Goal: Information Seeking & Learning: Find specific fact

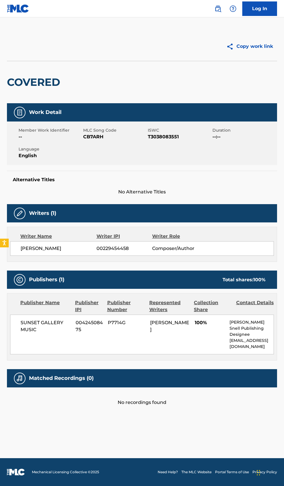
click at [218, 9] on img at bounding box center [218, 8] width 7 height 7
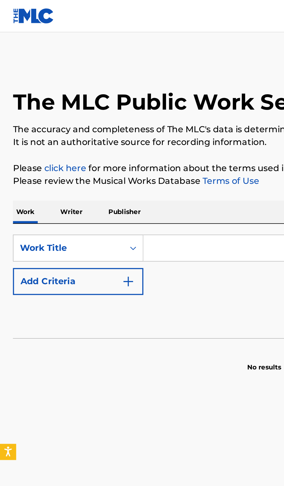
click at [43, 114] on p "Writer" at bounding box center [38, 114] width 15 height 12
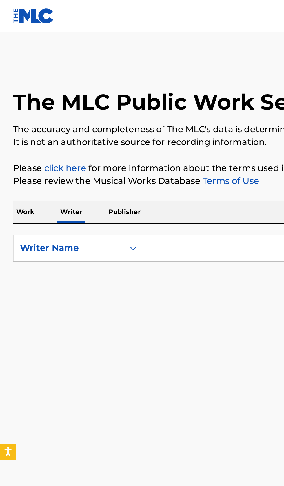
click at [111, 132] on input "Search Form" at bounding box center [177, 133] width 200 height 14
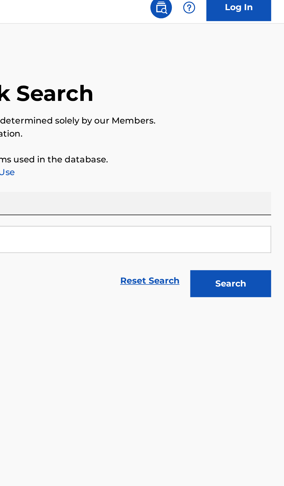
type input "Quốc Bảo"
click at [263, 164] on button "Search" at bounding box center [256, 157] width 44 height 15
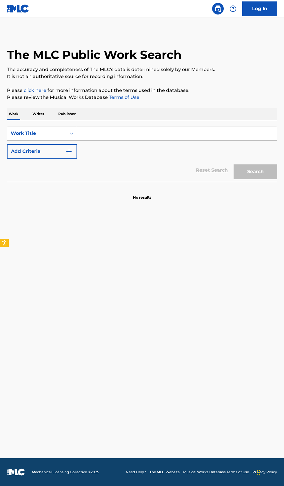
click at [43, 115] on p "Writer" at bounding box center [38, 114] width 15 height 12
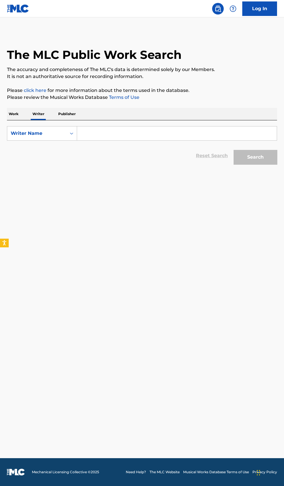
click at [138, 133] on input "Search Form" at bounding box center [177, 133] width 200 height 14
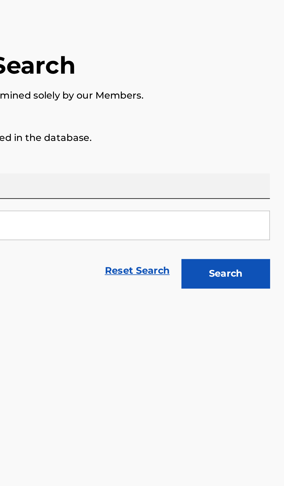
type input "Priscilla Ruby Rocha"
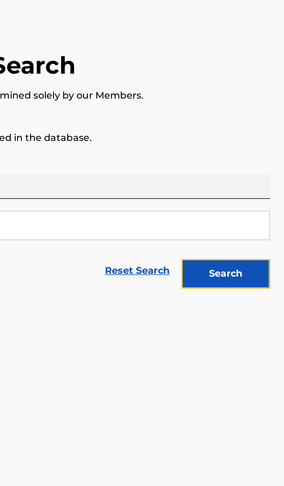
click at [270, 158] on button "Search" at bounding box center [256, 157] width 44 height 15
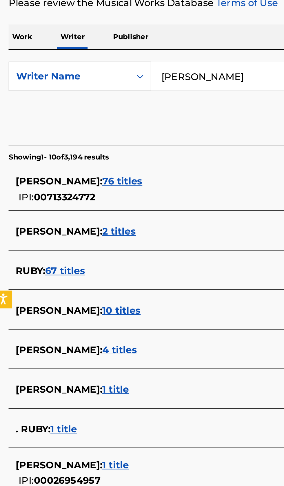
click at [117, 209] on div "PRISCILLA RUBY ROCHA : 2 titles" at bounding box center [134, 209] width 248 height 7
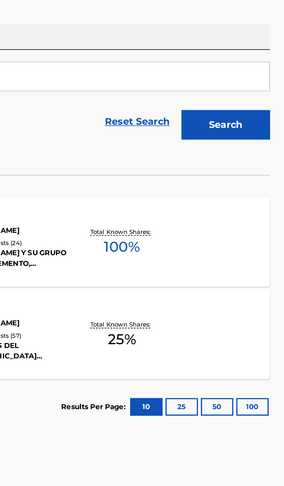
click at [246, 221] on div "UNO ES EL QUE CAE MLC Song Code : UA9P84 ISWC : Writers ( 1 ) PRISCILLA RUBY RO…" at bounding box center [142, 215] width 270 height 44
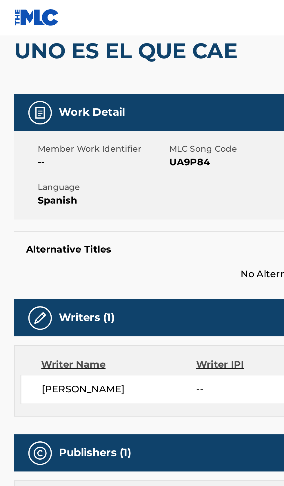
scroll to position [57, 0]
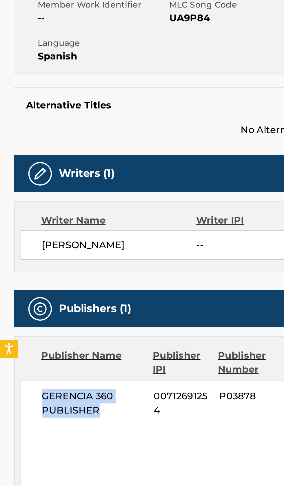
copy span "GERENCIA 360 PUBLISHER"
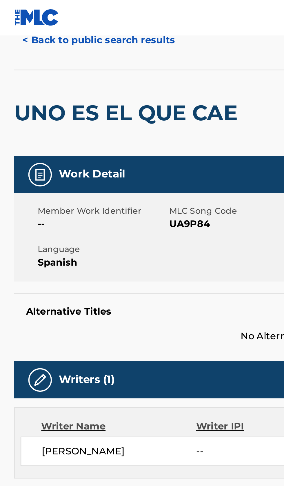
scroll to position [0, 0]
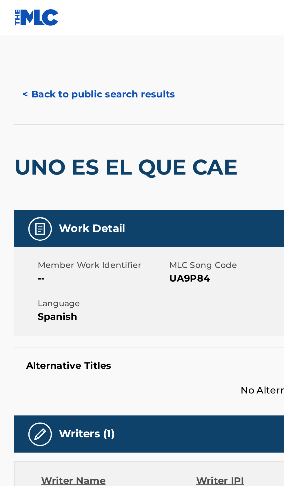
click at [58, 41] on button "< Back to public search results" at bounding box center [48, 46] width 83 height 15
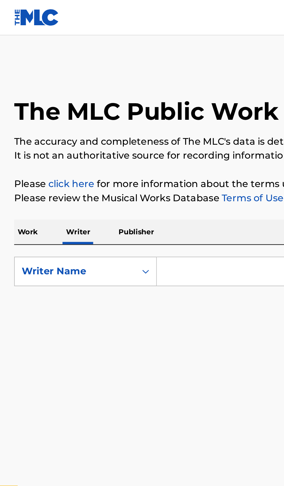
click at [103, 132] on input "Search Form" at bounding box center [177, 133] width 200 height 14
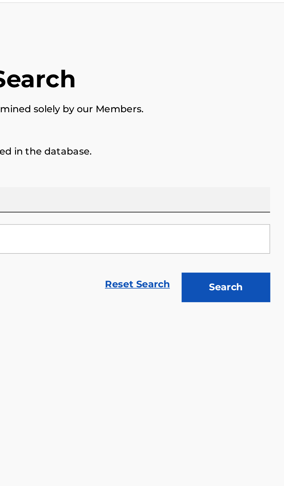
type input "Een Glish"
click at [268, 157] on button "Search" at bounding box center [256, 157] width 44 height 15
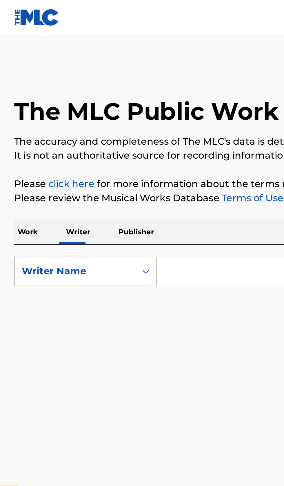
click at [93, 131] on input "Search Form" at bounding box center [177, 133] width 200 height 14
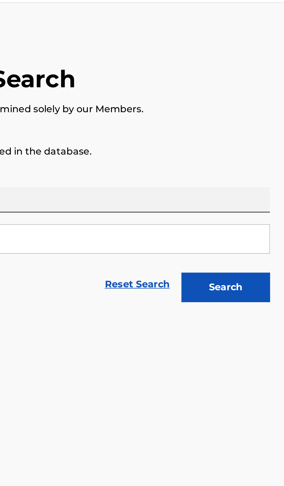
type input "[PERSON_NAME]"
click at [268, 162] on button "Search" at bounding box center [256, 157] width 44 height 15
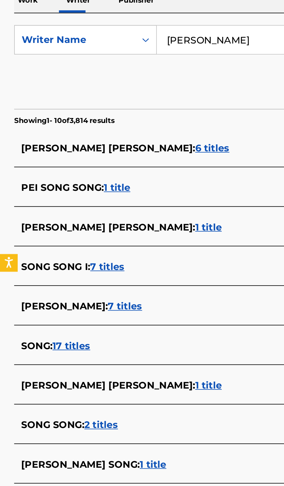
click at [93, 339] on div "REGINA SONG : 1 title" at bounding box center [134, 342] width 248 height 7
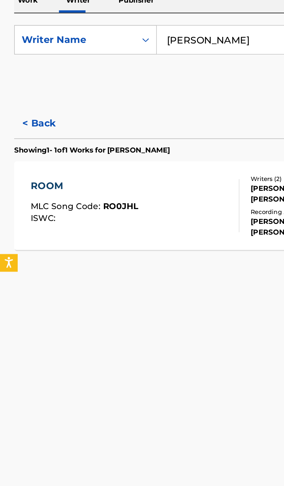
click at [23, 175] on button "< Back" at bounding box center [24, 174] width 35 height 15
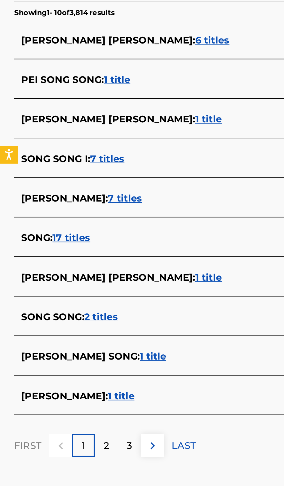
click at [111, 362] on div "REGINA HWEE NEE SONG : 1 title" at bounding box center [134, 361] width 248 height 7
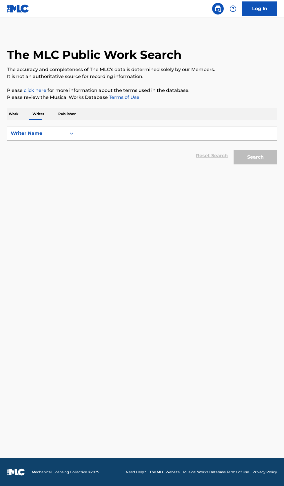
click at [109, 132] on input "Search Form" at bounding box center [177, 133] width 200 height 14
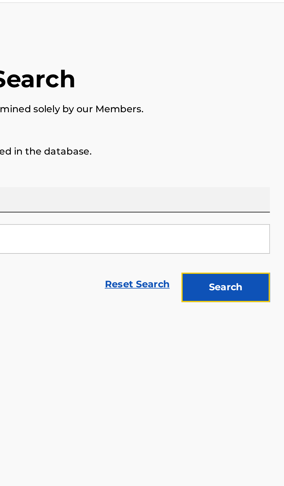
click at [273, 155] on button "Search" at bounding box center [256, 157] width 44 height 15
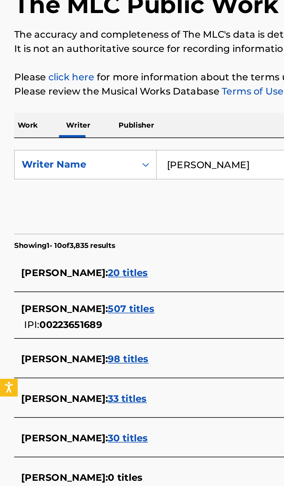
click at [123, 133] on input "[PERSON_NAME]" at bounding box center [177, 133] width 200 height 14
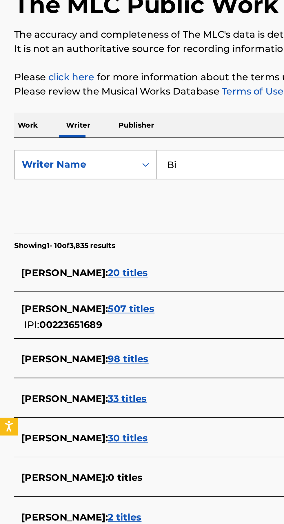
type input "B"
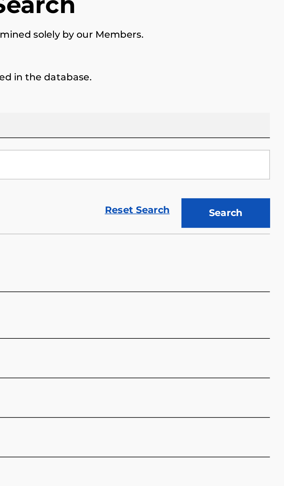
type input "[PERSON_NAME]"
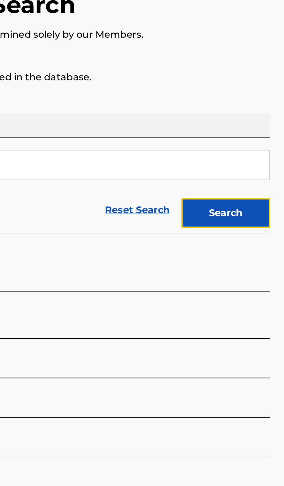
click at [267, 159] on button "Search" at bounding box center [256, 157] width 44 height 15
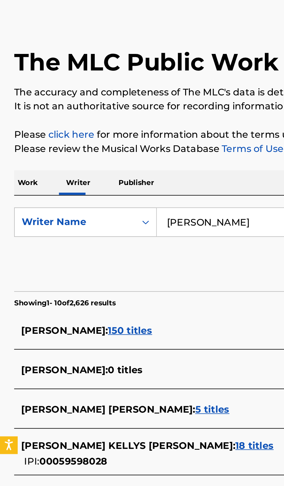
click at [16, 112] on p "Work" at bounding box center [13, 114] width 13 height 12
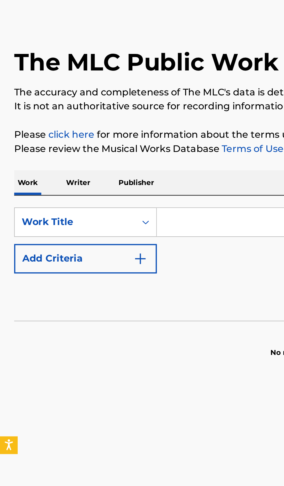
click at [104, 133] on input "Search Form" at bounding box center [177, 133] width 200 height 14
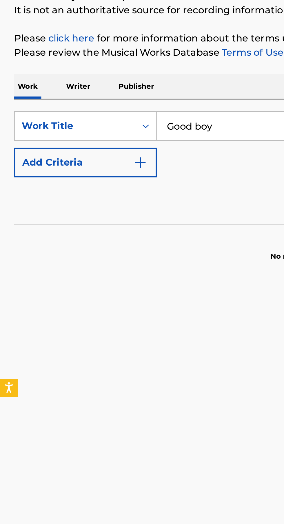
type input "Good boy"
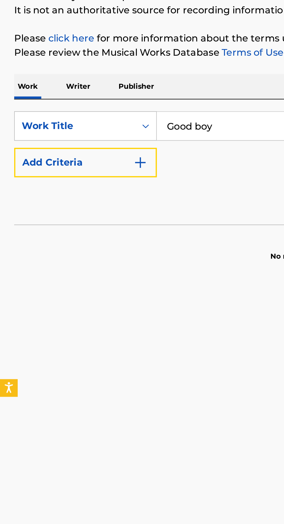
click at [71, 149] on img "Search Form" at bounding box center [69, 151] width 7 height 7
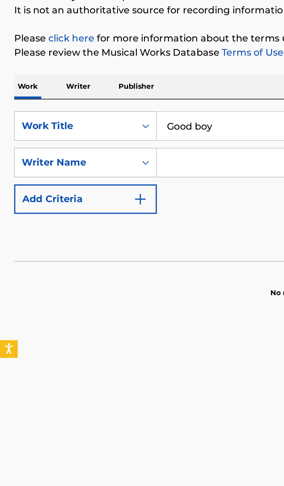
click at [101, 149] on input "Search Form" at bounding box center [171, 151] width 189 height 14
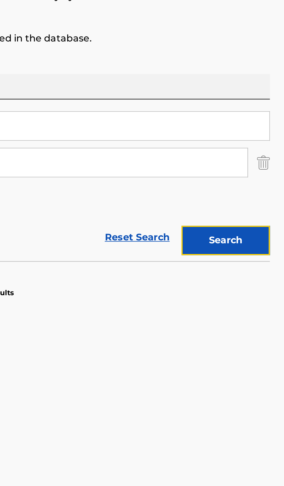
click at [272, 196] on button "Search" at bounding box center [256, 189] width 44 height 15
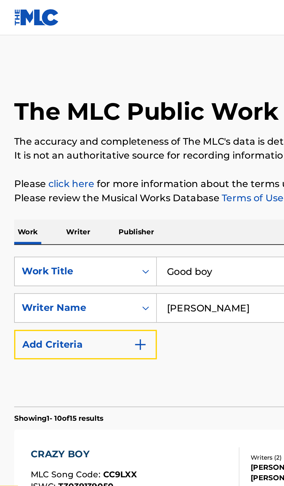
click at [73, 170] on button "Add Criteria" at bounding box center [42, 169] width 70 height 15
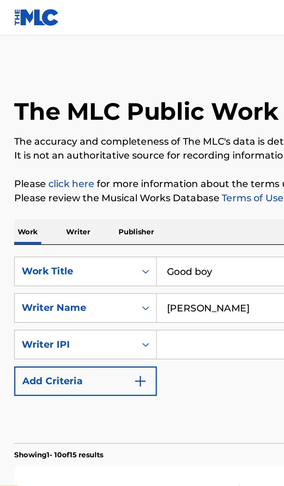
click at [118, 151] on input "Bill Luther" at bounding box center [171, 151] width 189 height 14
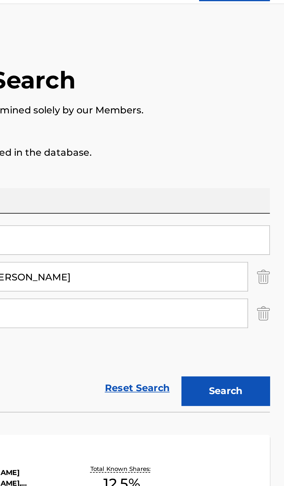
type input "Bill Luther Kellys Collins"
click at [272, 171] on img "Search Form" at bounding box center [274, 169] width 6 height 15
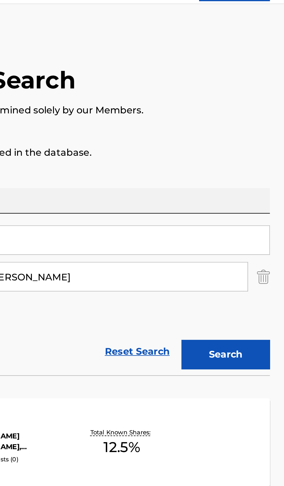
click at [260, 212] on div "CRAZY BOY MLC Song Code : CC9LXX ISWC : T3039139050 Writers ( 2 ) JUSTIN MICHAE…" at bounding box center [142, 233] width 270 height 44
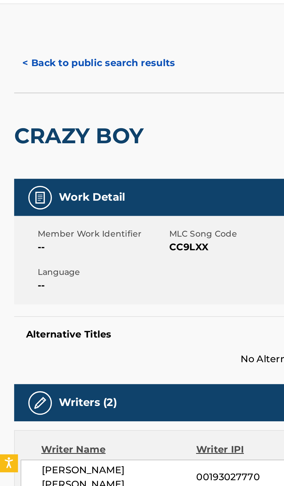
click at [60, 44] on button "< Back to public search results" at bounding box center [48, 46] width 83 height 15
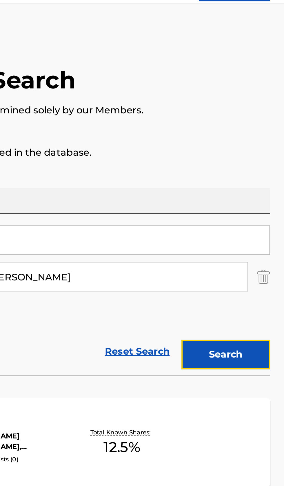
click at [265, 190] on button "Search" at bounding box center [256, 189] width 44 height 15
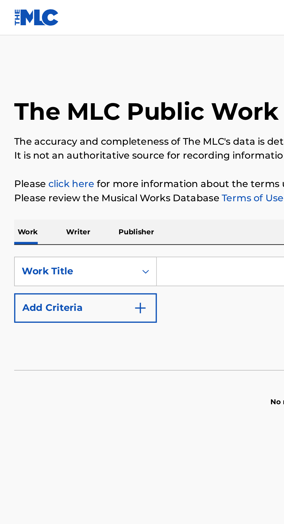
click at [40, 111] on p "Writer" at bounding box center [38, 114] width 15 height 12
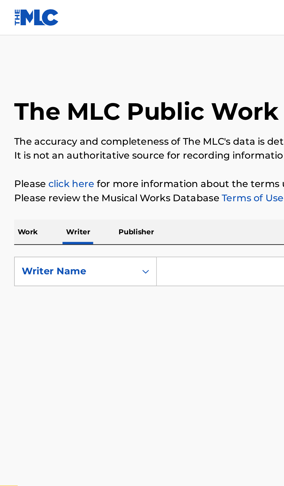
click at [99, 135] on input "Search Form" at bounding box center [177, 133] width 200 height 14
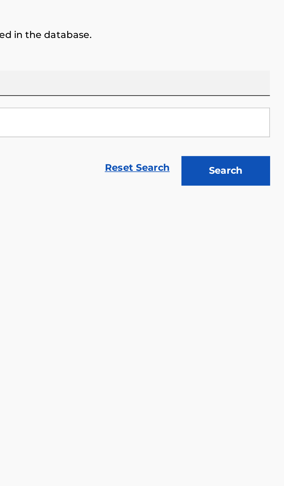
type input "[PERSON_NAME]"
click at [262, 162] on button "Search" at bounding box center [256, 157] width 44 height 15
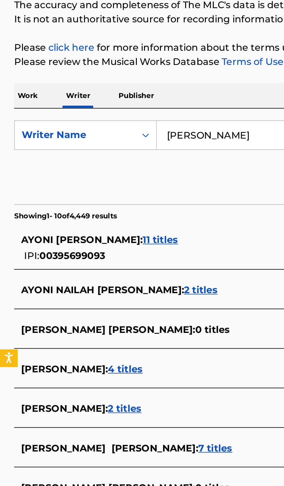
click at [101, 247] on div "AYONI THOMPSON : 4 titles" at bounding box center [134, 248] width 248 height 7
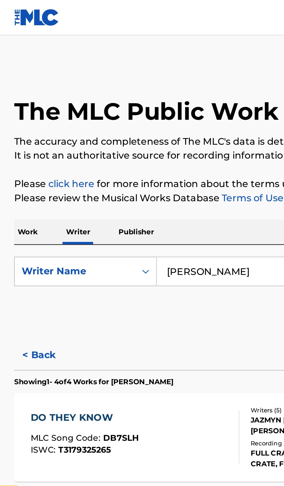
click at [18, 170] on button "< Back" at bounding box center [24, 174] width 35 height 15
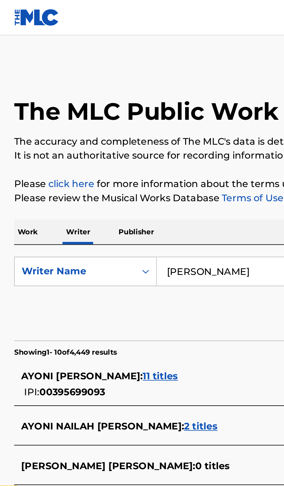
click at [17, 109] on p "Work" at bounding box center [13, 114] width 13 height 12
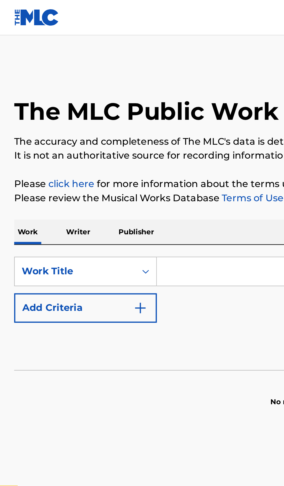
click at [104, 133] on input "Search Form" at bounding box center [177, 133] width 200 height 14
click at [105, 131] on input "Search Form" at bounding box center [177, 133] width 200 height 14
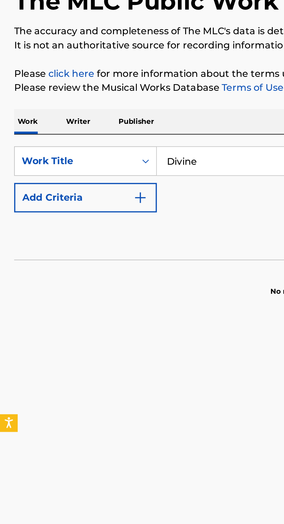
type input "Divine"
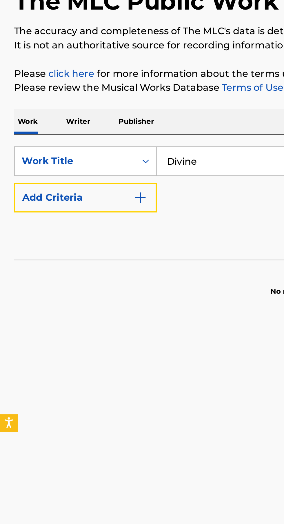
click at [68, 149] on img "Search Form" at bounding box center [69, 151] width 7 height 7
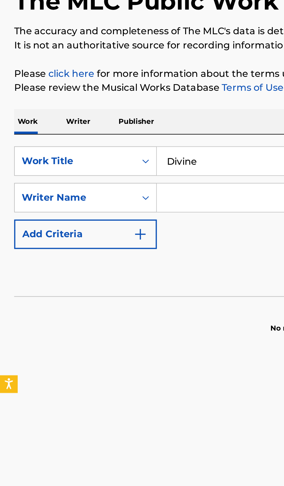
click at [104, 152] on input "Search Form" at bounding box center [171, 151] width 189 height 14
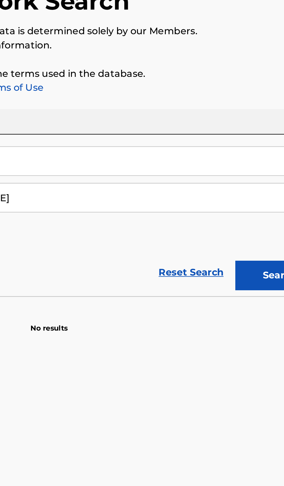
type input "Ayoni Thompson"
click at [247, 190] on button "Search" at bounding box center [256, 189] width 44 height 15
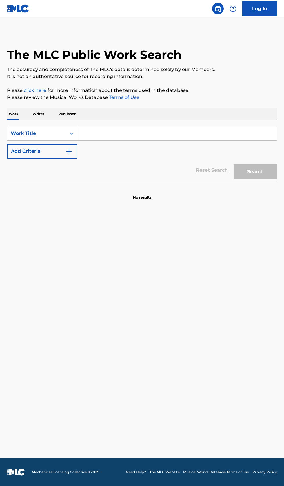
click at [98, 135] on input "Search Form" at bounding box center [177, 133] width 200 height 14
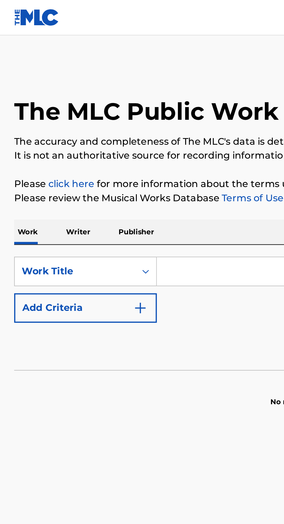
click at [40, 114] on p "Writer" at bounding box center [38, 114] width 15 height 12
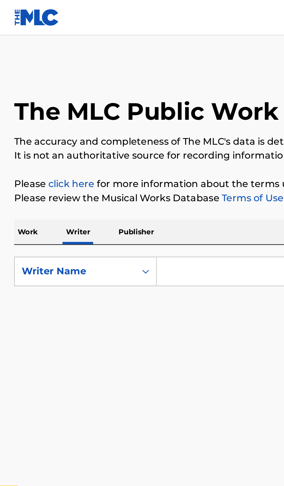
click at [97, 133] on input "Search Form" at bounding box center [177, 133] width 200 height 14
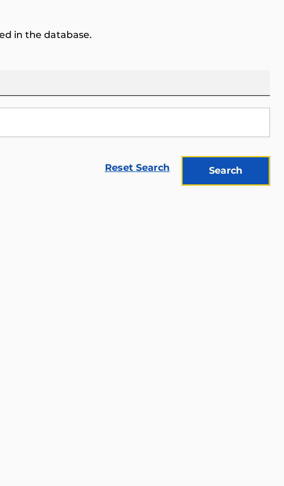
click at [265, 159] on button "Search" at bounding box center [256, 157] width 44 height 15
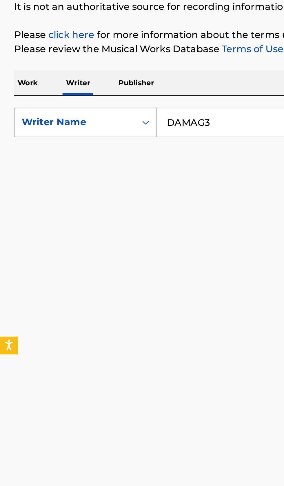
click at [114, 131] on input "DAMAG3" at bounding box center [177, 133] width 200 height 14
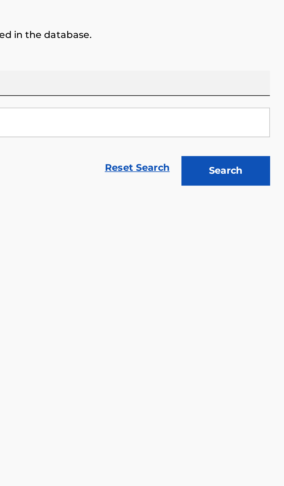
type input "DAMAG"
click at [270, 153] on button "Search" at bounding box center [256, 157] width 44 height 15
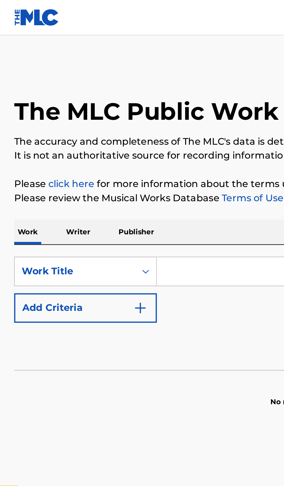
click at [95, 134] on input "Search Form" at bounding box center [177, 133] width 200 height 14
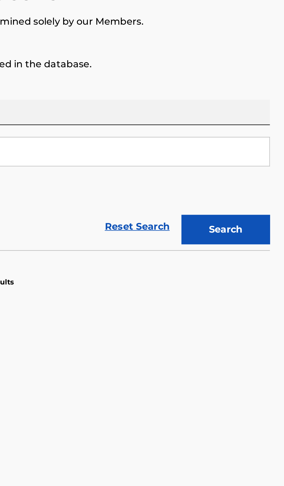
type input "PRISON"
click at [262, 172] on button "Search" at bounding box center [256, 171] width 44 height 15
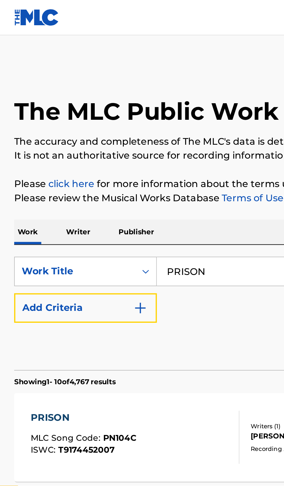
click at [70, 151] on img "Search Form" at bounding box center [69, 151] width 7 height 7
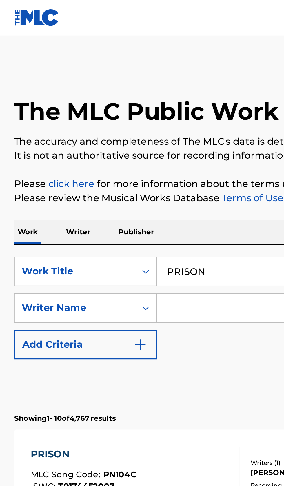
click at [102, 153] on input "Search Form" at bounding box center [171, 151] width 189 height 14
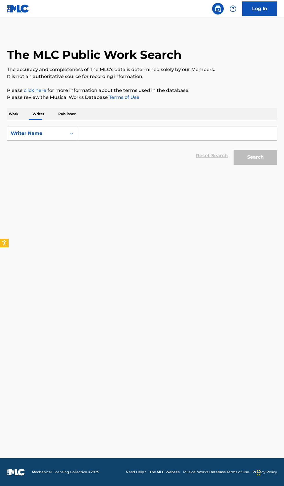
click at [124, 131] on input "Search Form" at bounding box center [177, 133] width 200 height 14
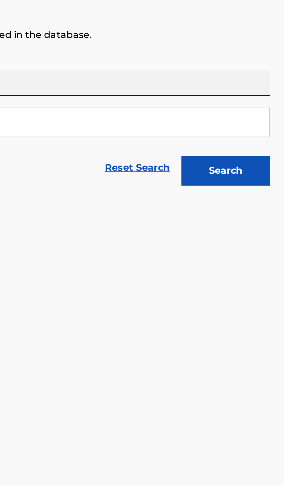
type input "[PERSON_NAME]"
click at [258, 161] on button "Search" at bounding box center [256, 157] width 44 height 15
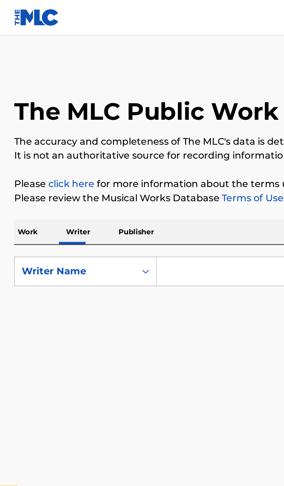
click at [15, 114] on p "Work" at bounding box center [13, 114] width 13 height 12
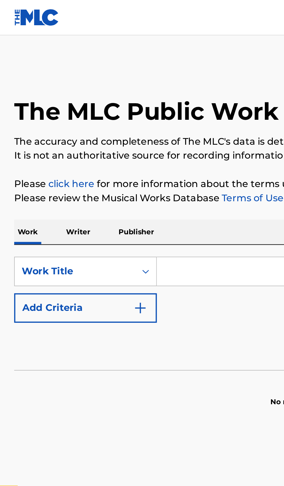
click at [97, 134] on input "Search Form" at bounding box center [177, 133] width 200 height 14
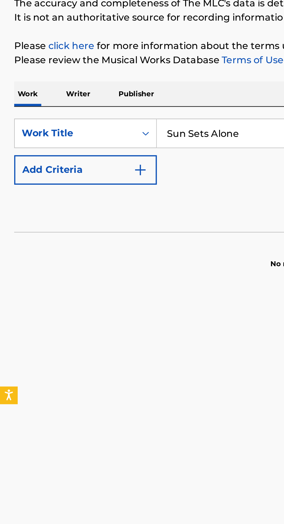
type input "Sun Sets Alone"
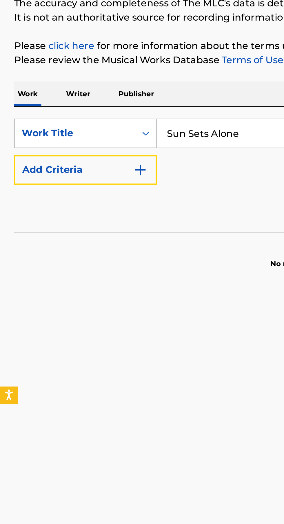
click at [71, 149] on img "Search Form" at bounding box center [69, 151] width 7 height 7
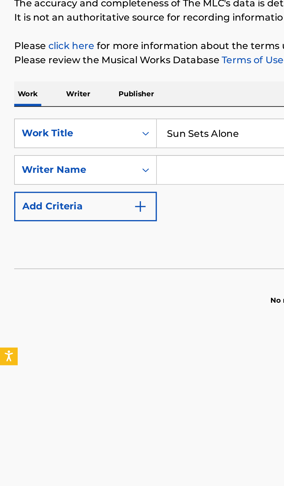
click at [104, 153] on input "Search Form" at bounding box center [171, 151] width 189 height 14
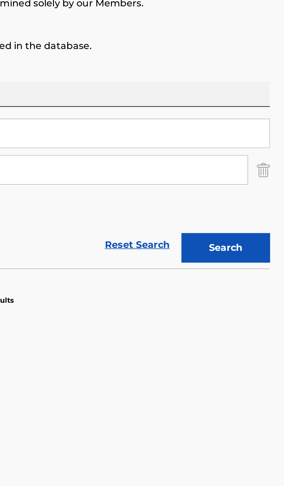
type input "Matthew Powell"
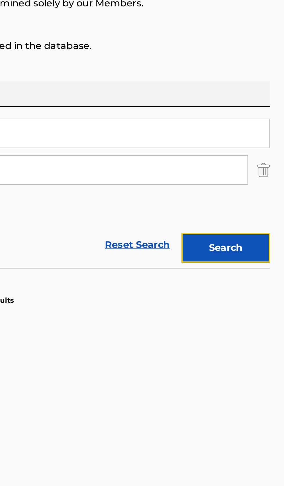
click at [263, 192] on button "Search" at bounding box center [256, 189] width 44 height 15
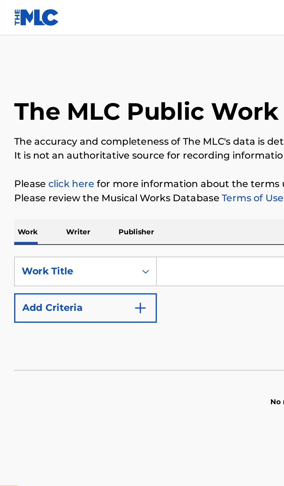
click at [38, 118] on p "Writer" at bounding box center [38, 114] width 15 height 12
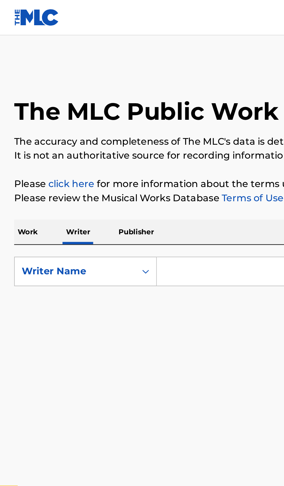
click at [100, 135] on input "Search Form" at bounding box center [177, 133] width 200 height 14
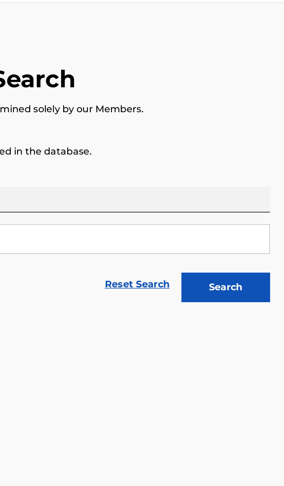
type input "Eve Weisberger"
click at [267, 162] on button "Search" at bounding box center [256, 157] width 44 height 15
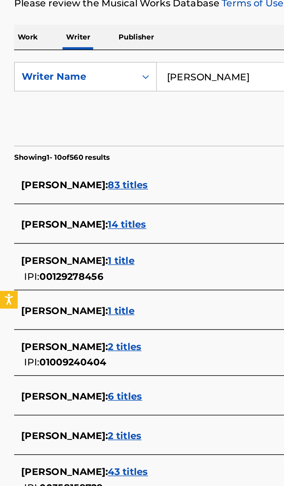
click at [108, 270] on div "EVE ELENA WEISBERGER : 2 titles" at bounding box center [134, 266] width 248 height 7
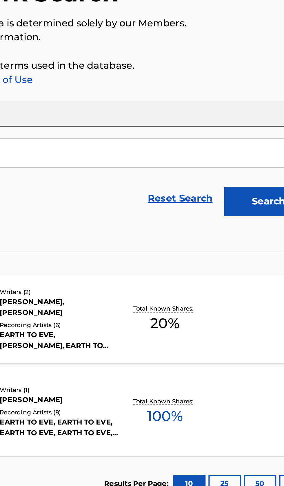
click at [232, 269] on div "LOWER EAST SIDE MLC Song Code : LA4CU2 ISWC : T9314164722 Writers ( 1 ) EVE ELE…" at bounding box center [142, 261] width 270 height 44
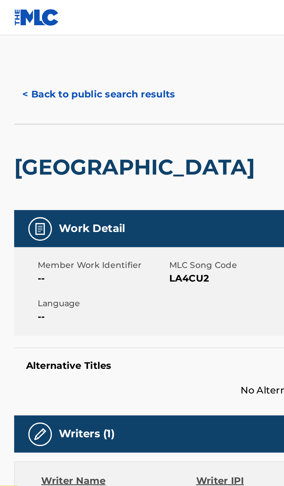
click at [63, 41] on button "< Back to public search results" at bounding box center [48, 46] width 83 height 15
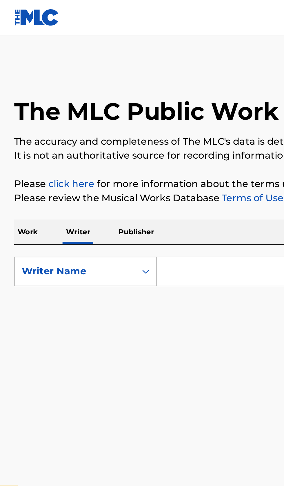
click at [98, 135] on input "Search Form" at bounding box center [177, 133] width 200 height 14
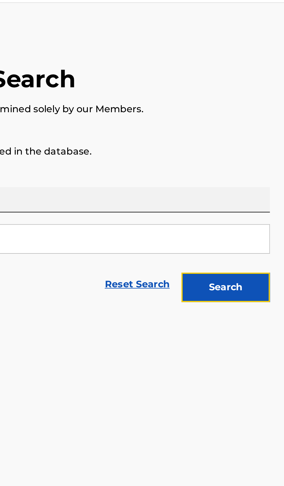
click at [263, 160] on button "Search" at bounding box center [256, 157] width 44 height 15
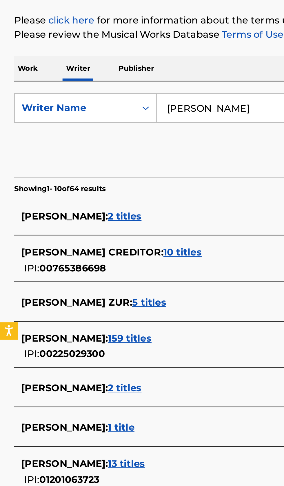
click at [131, 134] on input "Menachem Bryski" at bounding box center [177, 133] width 200 height 14
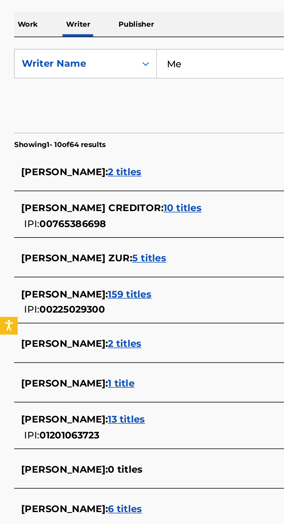
type input "M"
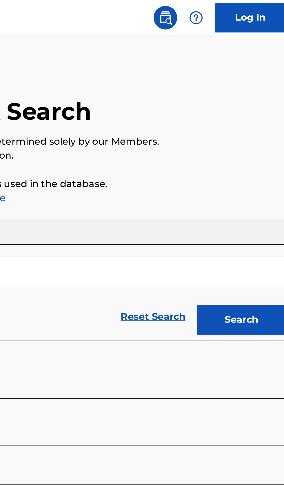
type input "Yossi Rodal"
click at [261, 162] on button "Search" at bounding box center [256, 157] width 44 height 15
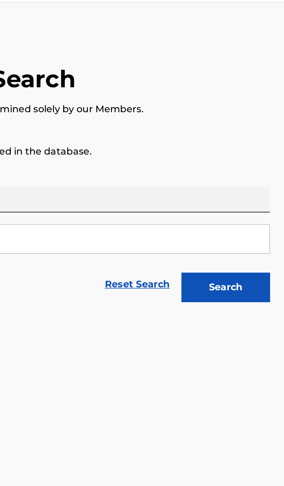
type input "N KERNON"
click at [265, 163] on button "Search" at bounding box center [256, 157] width 44 height 15
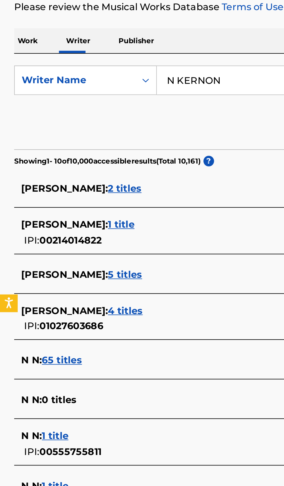
click at [106, 203] on div "NEIL KERNON : 1 title" at bounding box center [134, 204] width 248 height 7
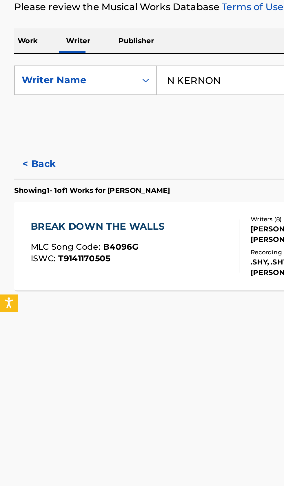
click at [22, 169] on button "< Back" at bounding box center [24, 174] width 35 height 15
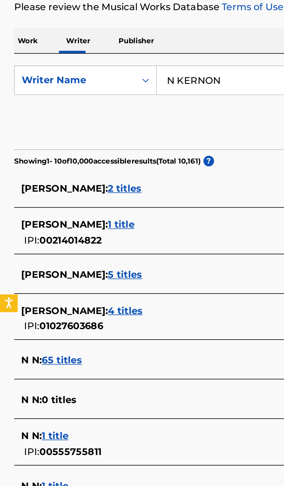
click at [101, 188] on div "NEIL KERNON : 2 titles" at bounding box center [134, 186] width 248 height 7
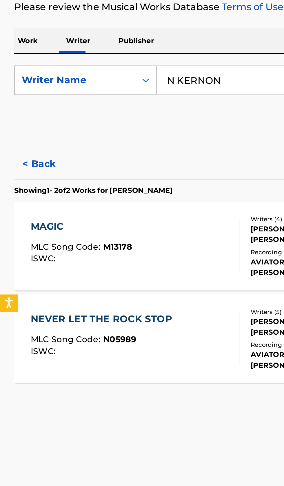
click at [21, 170] on button "< Back" at bounding box center [24, 174] width 35 height 15
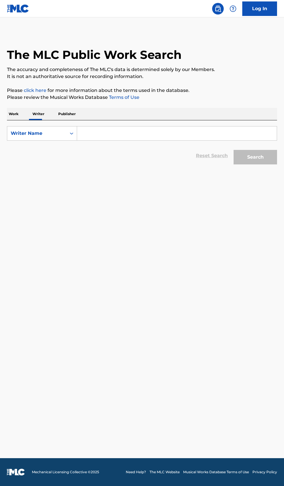
click at [97, 136] on input "Search Form" at bounding box center [177, 133] width 200 height 14
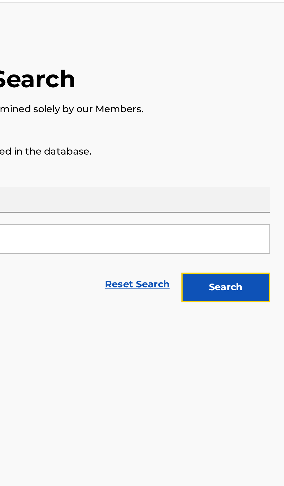
click at [269, 159] on button "Search" at bounding box center [256, 157] width 44 height 15
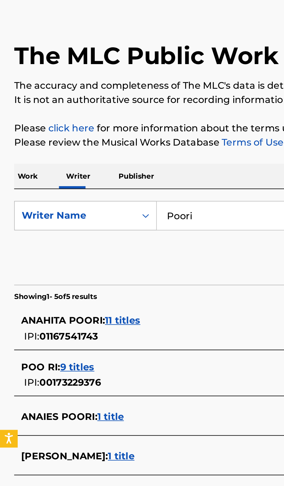
click at [79, 213] on div "POO RI : 9 titles IPI: 00173229376" at bounding box center [134, 212] width 248 height 15
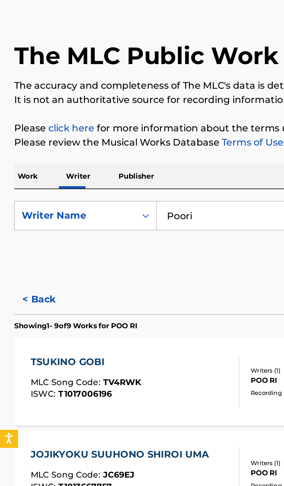
click at [29, 172] on button "< Back" at bounding box center [24, 174] width 35 height 15
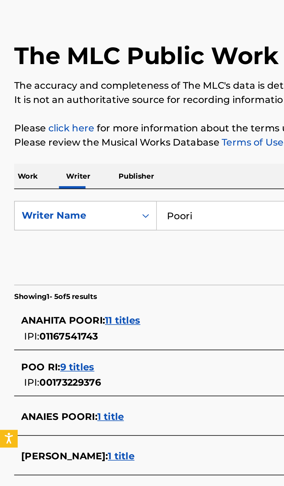
click at [109, 135] on input "Poori" at bounding box center [177, 133] width 200 height 14
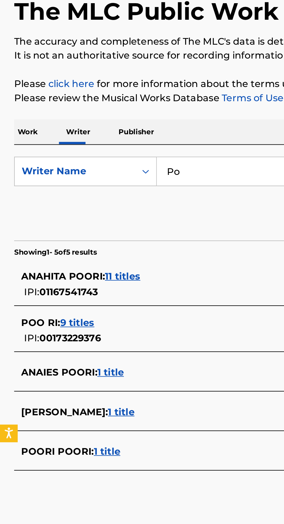
type input "P"
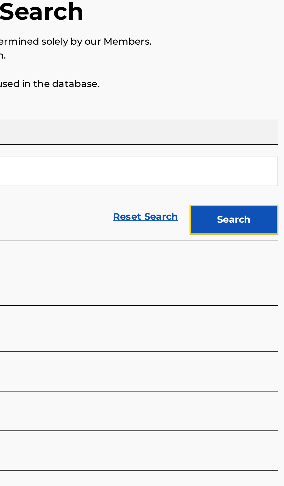
click at [258, 161] on button "Search" at bounding box center [256, 157] width 44 height 15
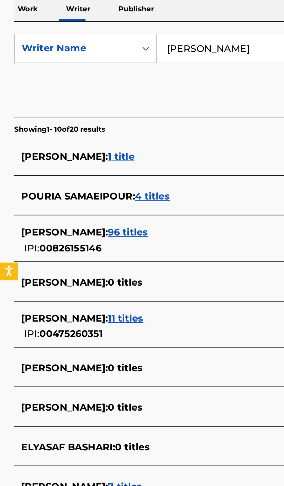
click at [93, 346] on div "[PERSON_NAME] : 7 titles" at bounding box center [134, 349] width 248 height 7
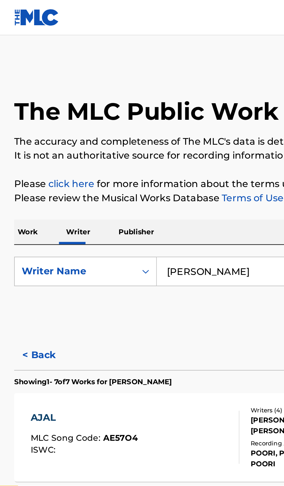
click at [23, 171] on button "< Back" at bounding box center [24, 174] width 35 height 15
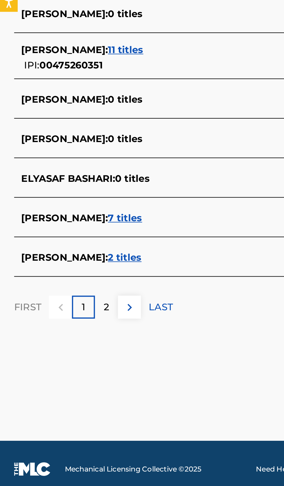
click at [108, 368] on div "[PERSON_NAME] : 2 titles" at bounding box center [134, 368] width 248 height 7
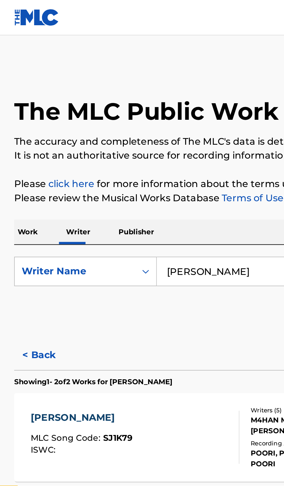
click at [26, 171] on button "< Back" at bounding box center [24, 174] width 35 height 15
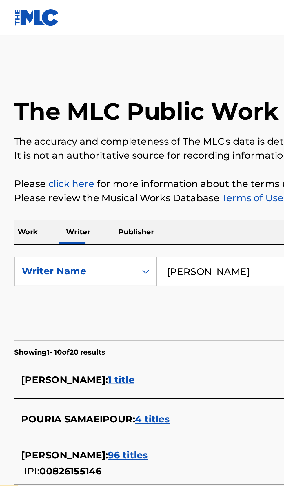
click at [124, 131] on input "[PERSON_NAME]" at bounding box center [177, 133] width 200 height 14
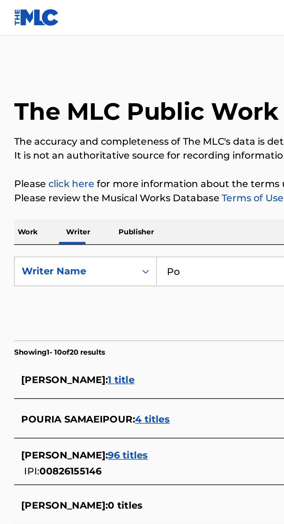
type input "P"
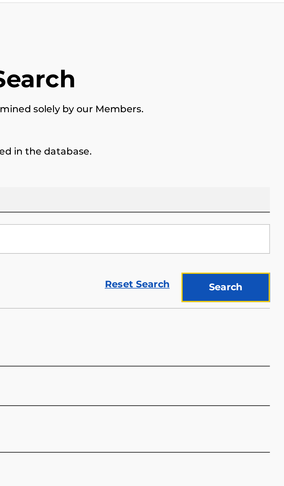
click at [268, 157] on button "Search" at bounding box center [256, 157] width 44 height 15
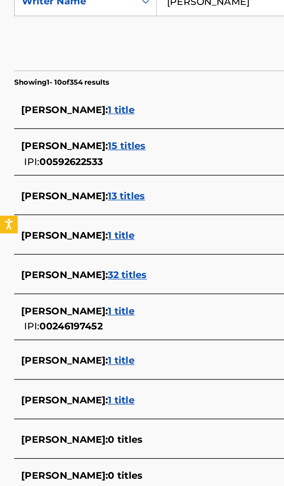
click at [86, 329] on div "[PERSON_NAME] : 1 title" at bounding box center [134, 329] width 248 height 7
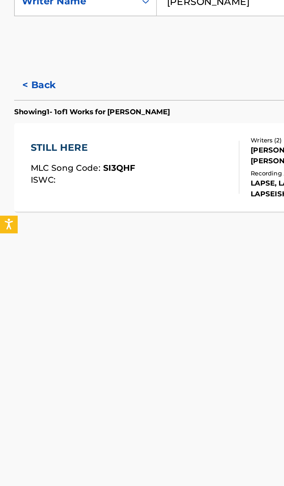
click at [23, 173] on button "< Back" at bounding box center [24, 174] width 35 height 15
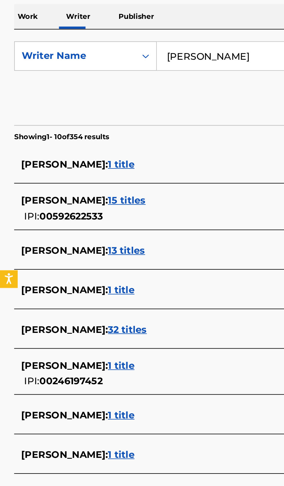
click at [129, 134] on input "[PERSON_NAME]" at bounding box center [177, 133] width 200 height 14
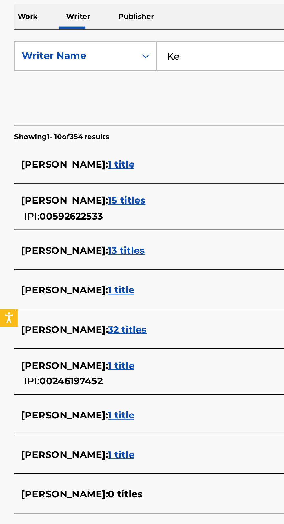
type input "K"
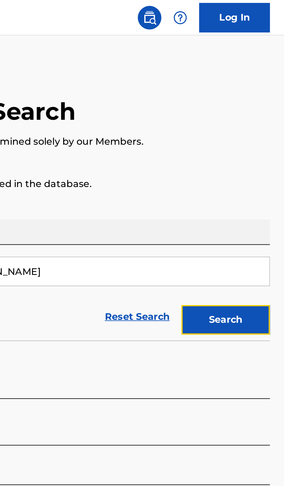
click at [260, 159] on button "Search" at bounding box center [256, 157] width 44 height 15
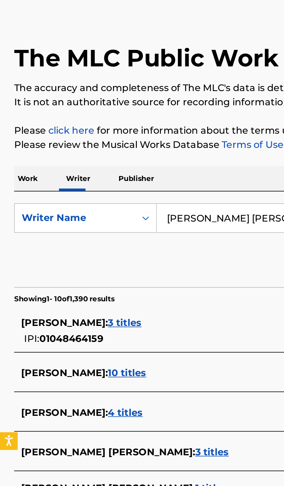
click at [113, 247] on div "[PERSON_NAME] [PERSON_NAME] : 3 titles" at bounding box center [134, 248] width 248 height 7
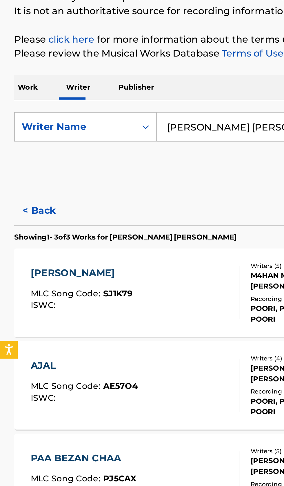
click at [28, 173] on button "< Back" at bounding box center [24, 174] width 35 height 15
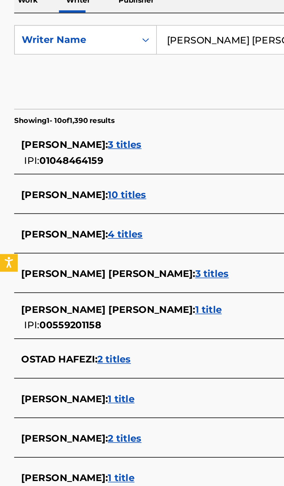
click at [103, 309] on div "[PERSON_NAME] : 1 title" at bounding box center [134, 310] width 248 height 7
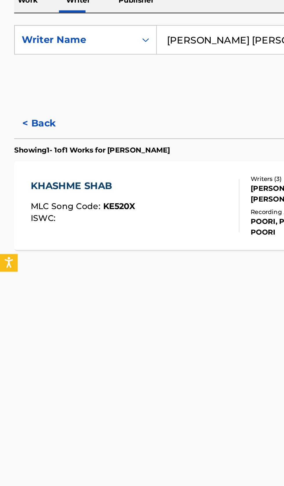
click at [21, 176] on button "< Back" at bounding box center [24, 174] width 35 height 15
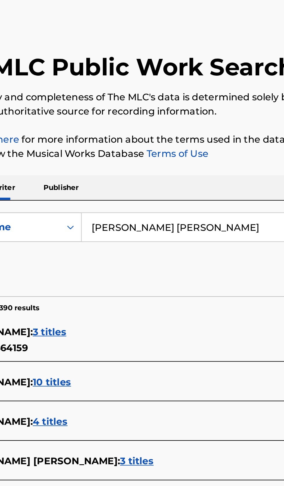
click at [158, 132] on input "[PERSON_NAME] [PERSON_NAME]" at bounding box center [177, 133] width 200 height 14
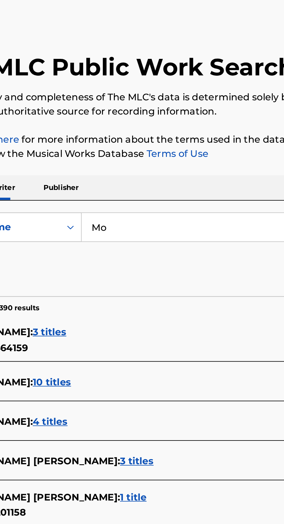
type input "M"
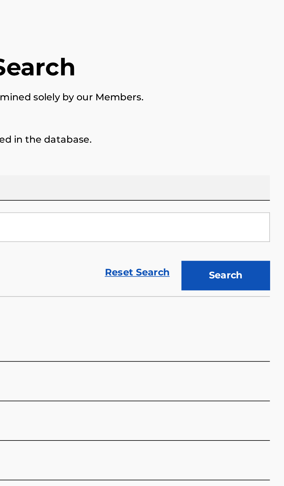
type input "Poori"
click at [259, 161] on button "Search" at bounding box center [256, 157] width 44 height 15
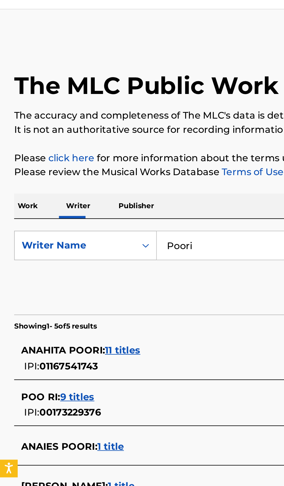
click at [87, 209] on div "POO RI : 9 titles" at bounding box center [134, 208] width 248 height 7
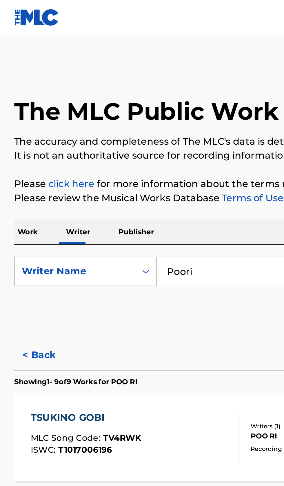
click at [21, 171] on button "< Back" at bounding box center [24, 174] width 35 height 15
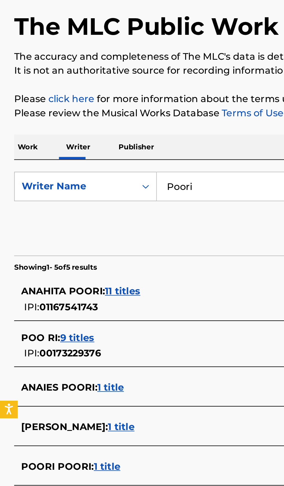
click at [56, 271] on span "1 title" at bounding box center [52, 271] width 13 height 6
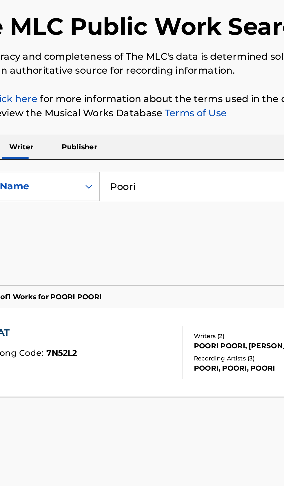
click at [142, 214] on div "POORI POORI, [PERSON_NAME]" at bounding box center [152, 211] width 59 height 5
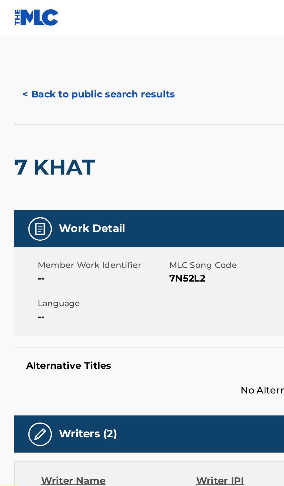
click at [40, 45] on button "< Back to public search results" at bounding box center [48, 46] width 83 height 15
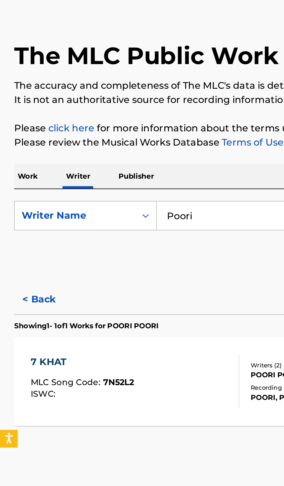
click at [15, 173] on button "< Back" at bounding box center [24, 174] width 35 height 15
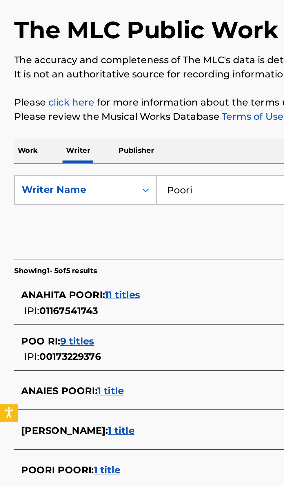
click at [62, 251] on span "1 title" at bounding box center [59, 252] width 13 height 6
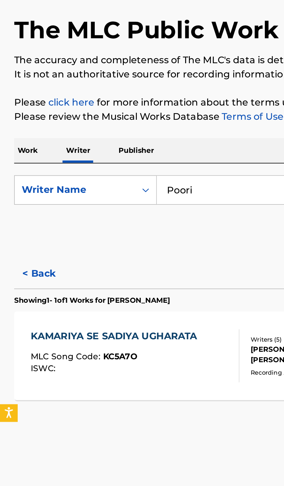
click at [24, 174] on button "< Back" at bounding box center [24, 174] width 35 height 15
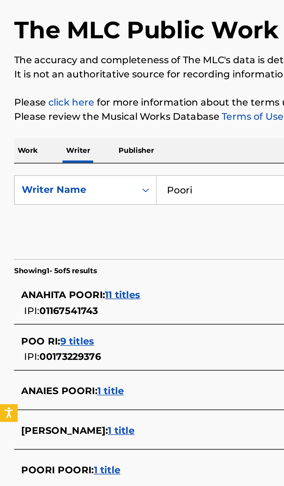
click at [57, 231] on span "1 title" at bounding box center [54, 232] width 13 height 6
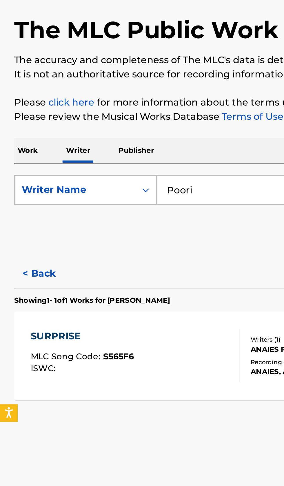
click at [27, 173] on button "< Back" at bounding box center [24, 174] width 35 height 15
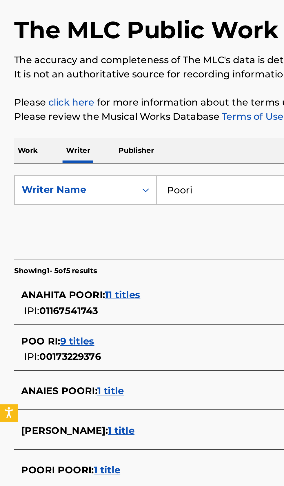
click at [40, 207] on span "9 titles" at bounding box center [38, 208] width 17 height 6
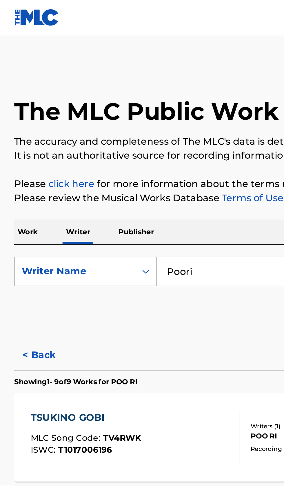
click at [26, 174] on button "< Back" at bounding box center [24, 174] width 35 height 15
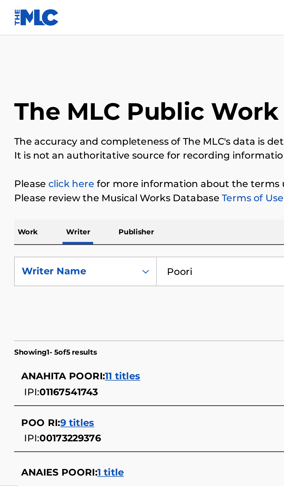
click at [58, 185] on span "11 titles" at bounding box center [60, 185] width 17 height 6
